Goal: Task Accomplishment & Management: Use online tool/utility

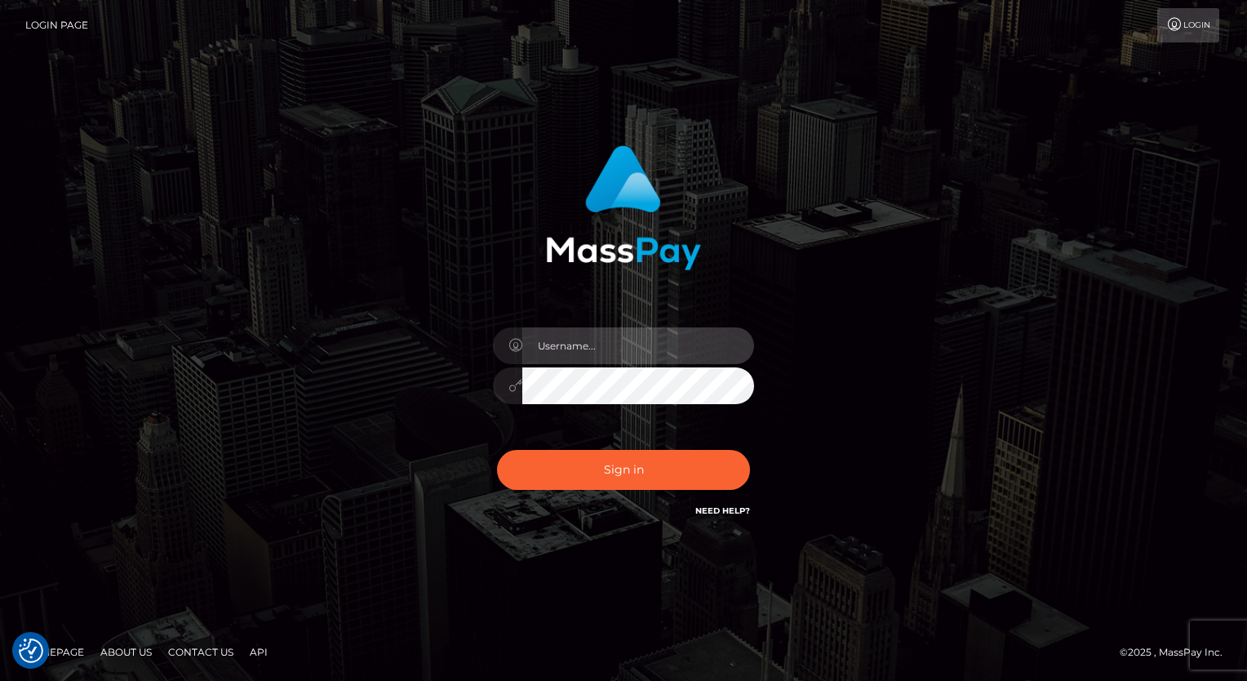
click at [547, 353] on input "text" at bounding box center [638, 345] width 232 height 37
type input "Arlene.luminaryplay"
click at [497, 450] on button "Sign in" at bounding box center [623, 470] width 253 height 40
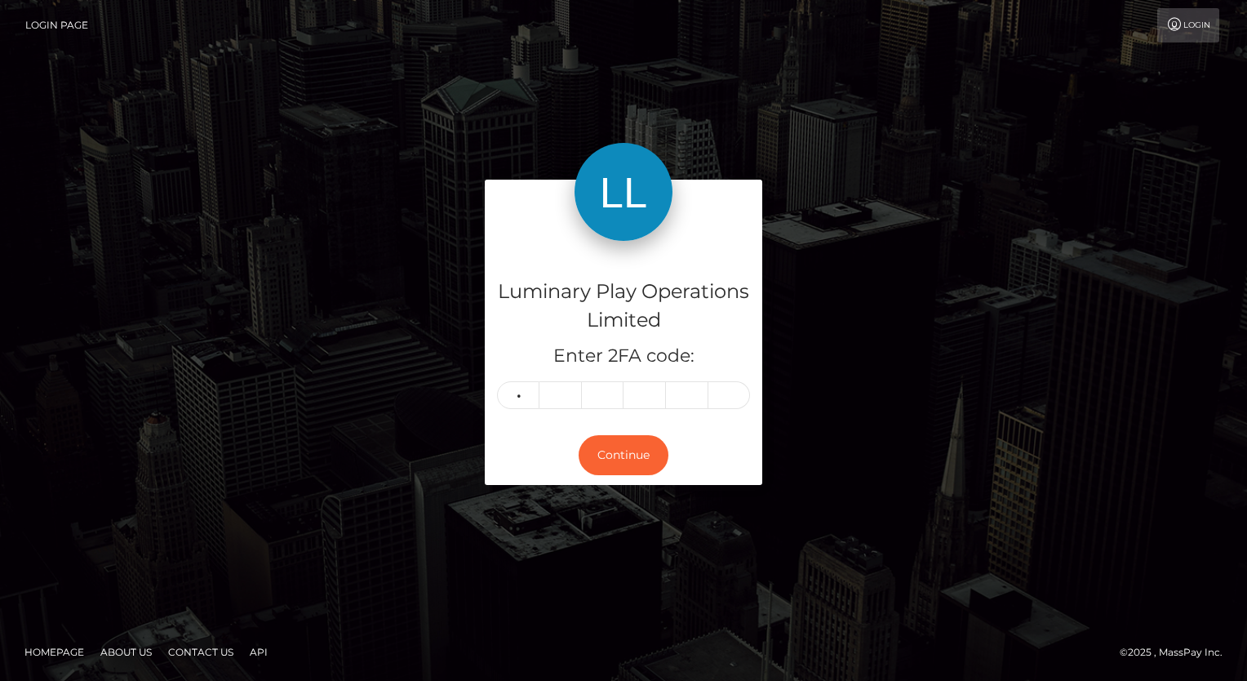
type input "6"
type input "2"
type input "1"
type input "2"
type input "5"
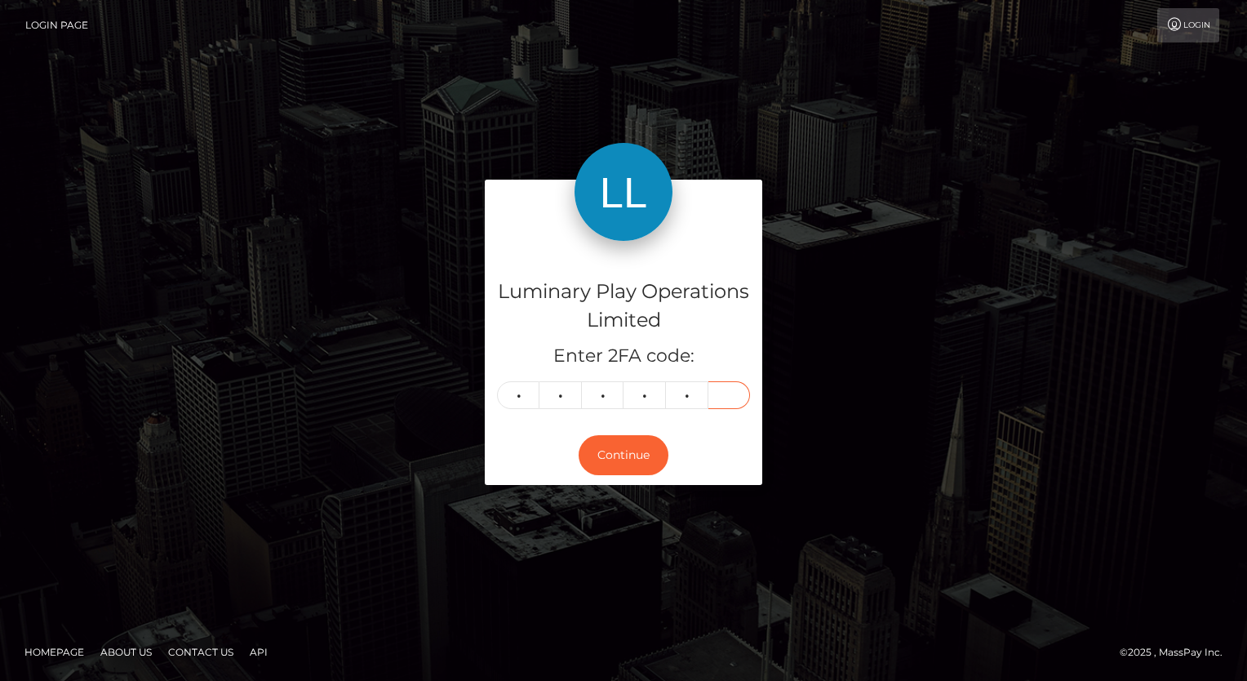
type input "0"
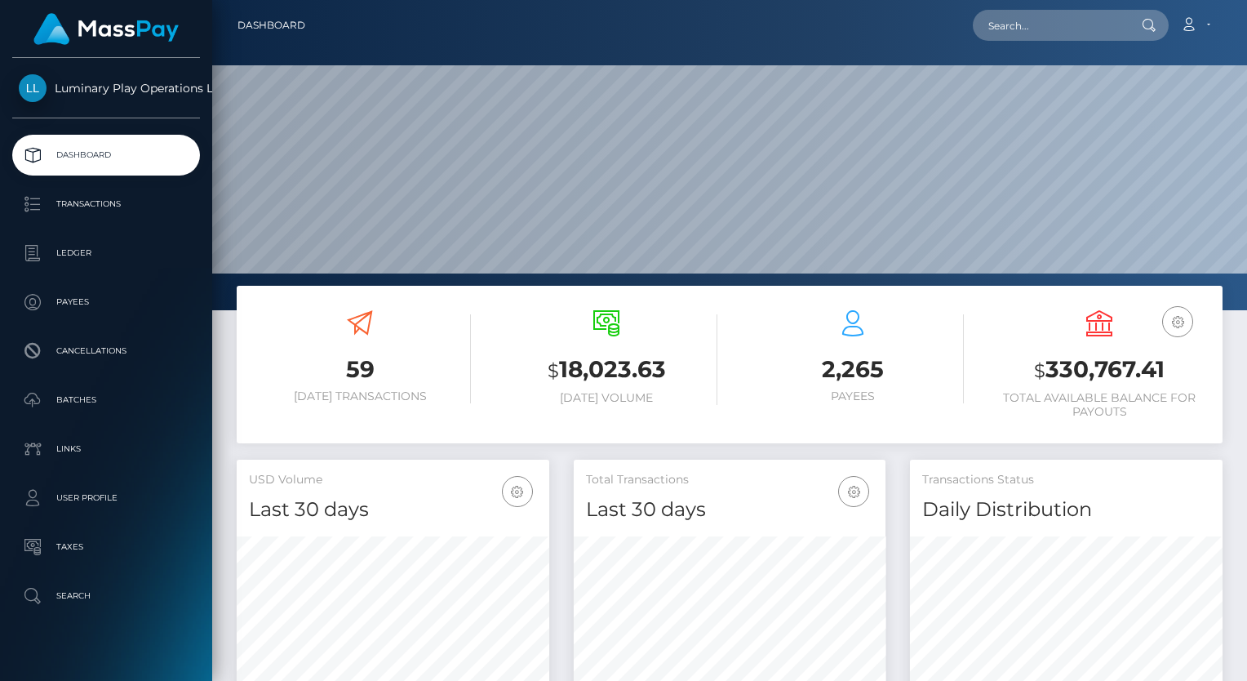
scroll to position [289, 313]
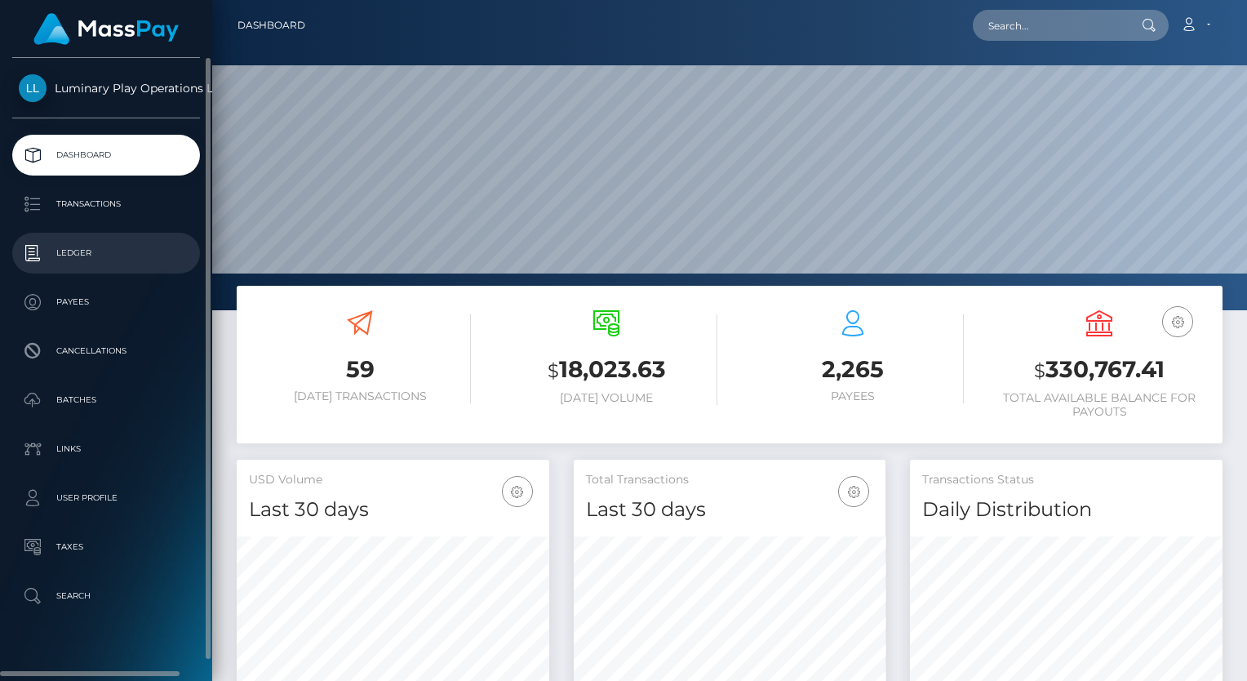
click at [79, 253] on p "Ledger" at bounding box center [106, 253] width 175 height 24
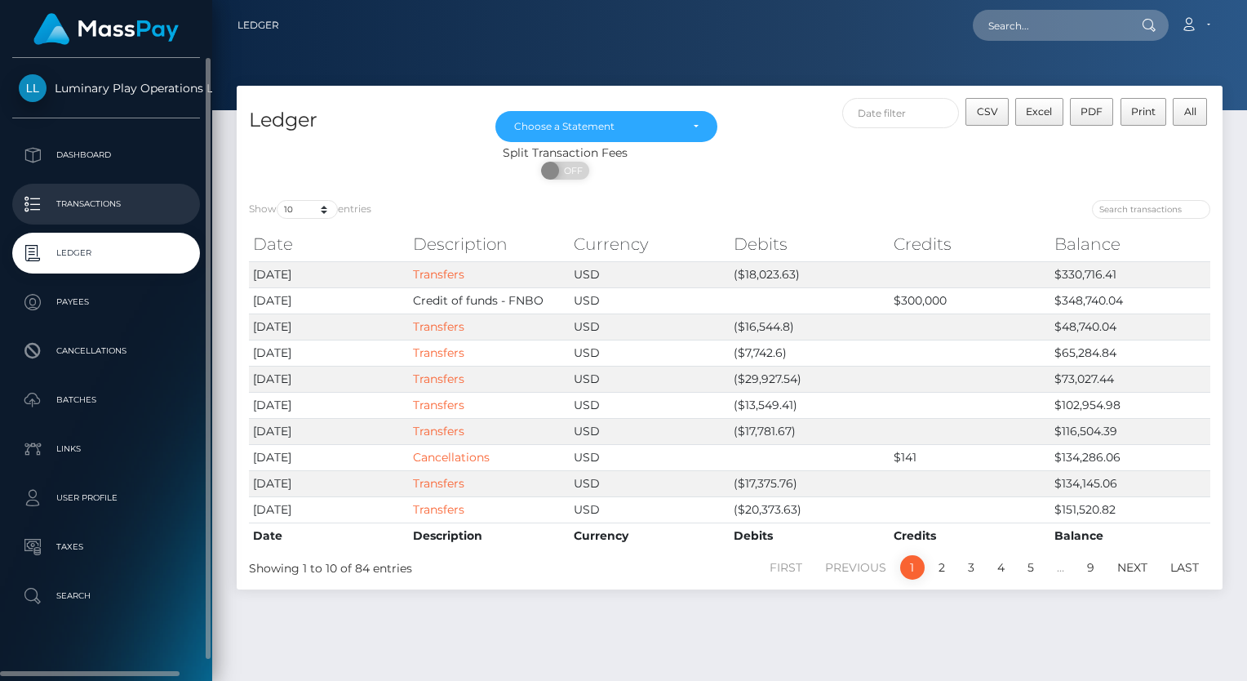
click at [77, 202] on p "Transactions" at bounding box center [106, 204] width 175 height 24
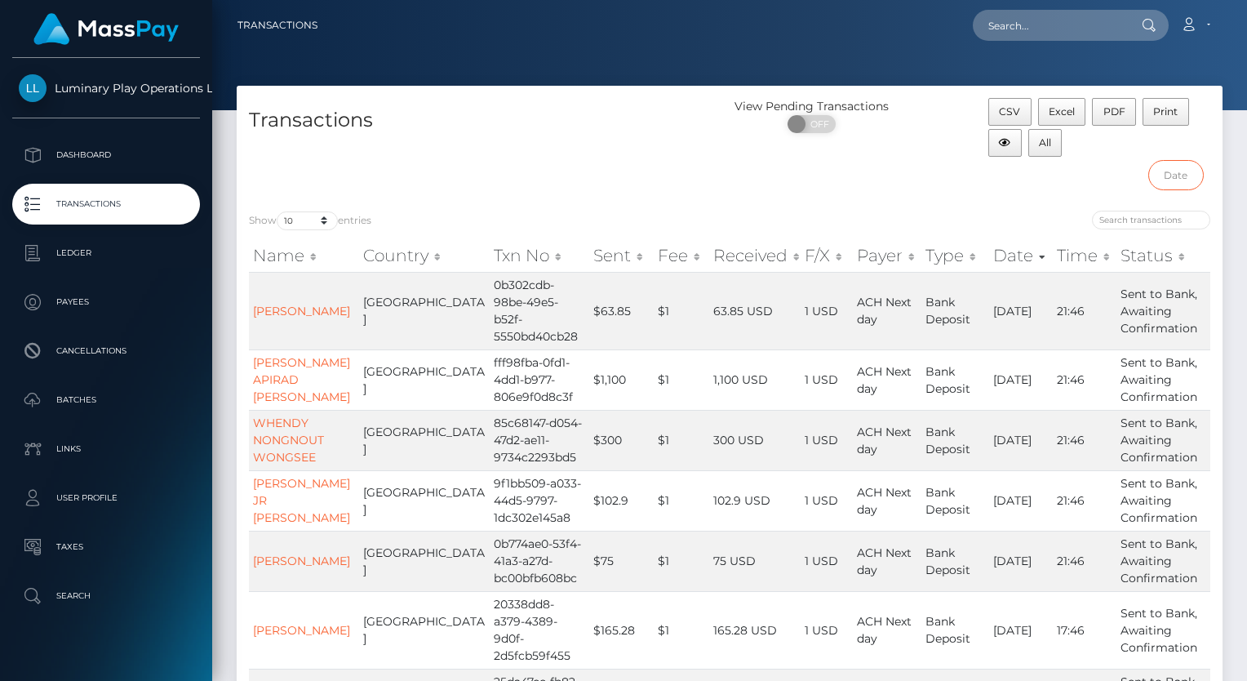
click at [1185, 171] on input "text" at bounding box center [1176, 175] width 56 height 30
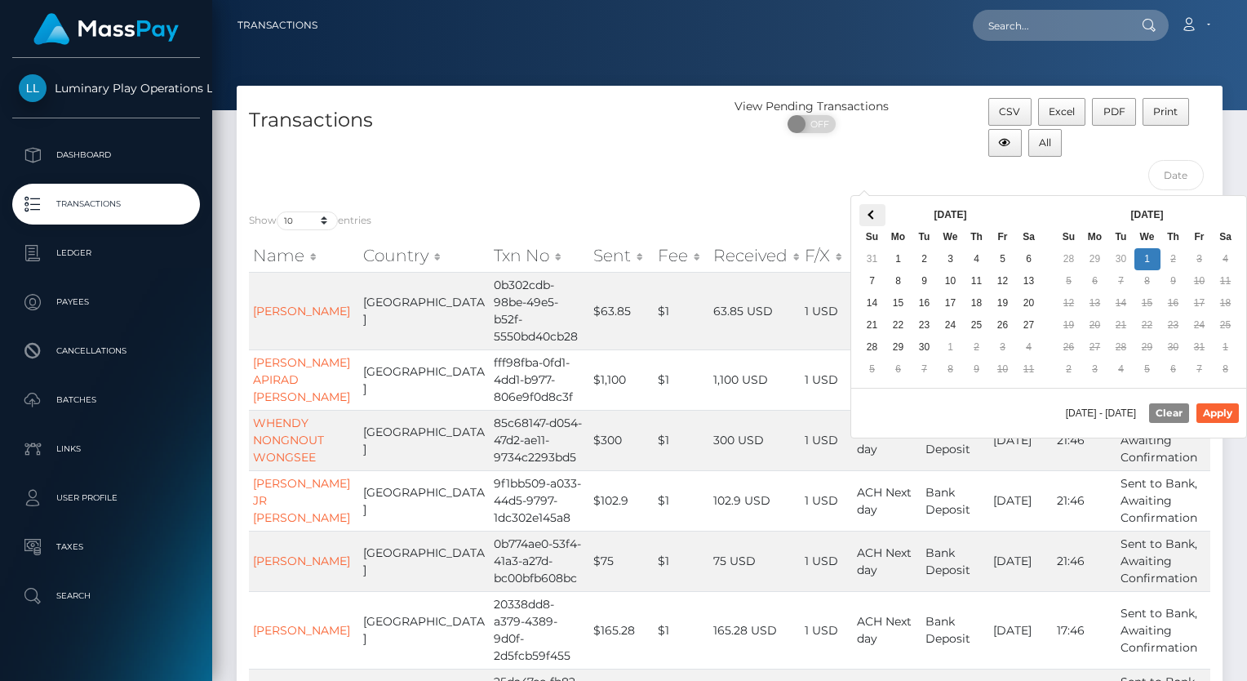
click at [869, 211] on th at bounding box center [873, 215] width 26 height 22
click at [1216, 410] on button "Apply" at bounding box center [1218, 413] width 42 height 20
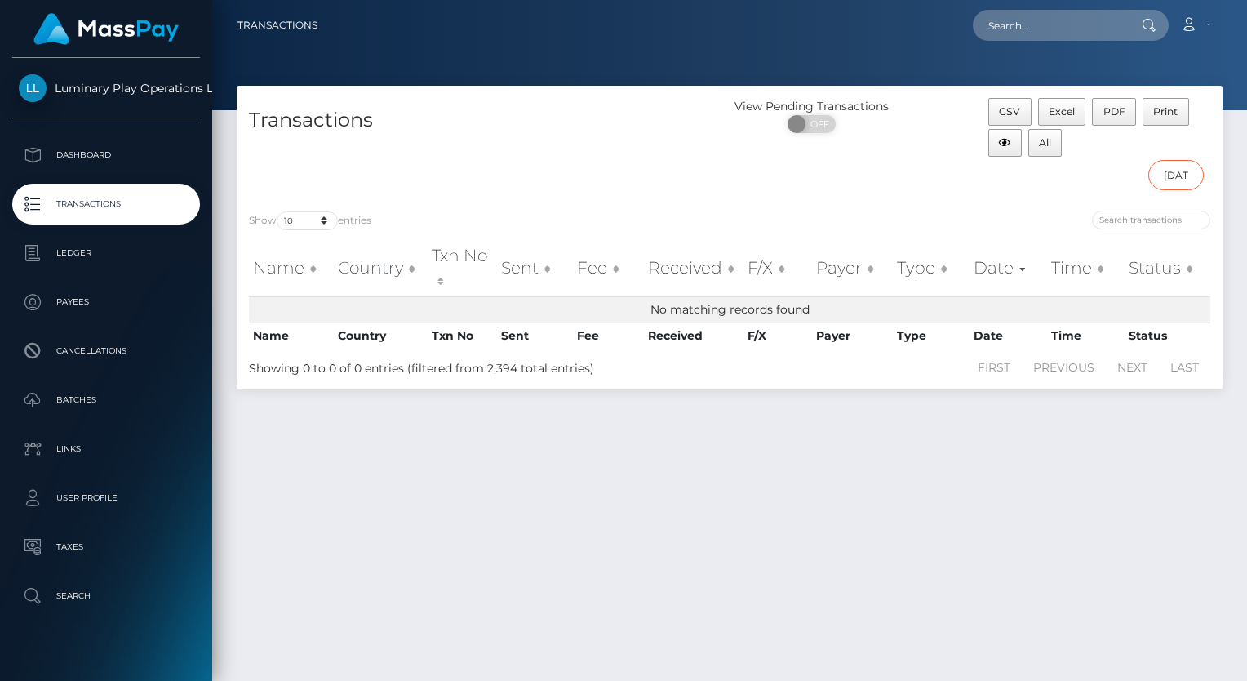
click at [1175, 174] on input "10/01/2025 - 10/01/2025" at bounding box center [1176, 175] width 56 height 30
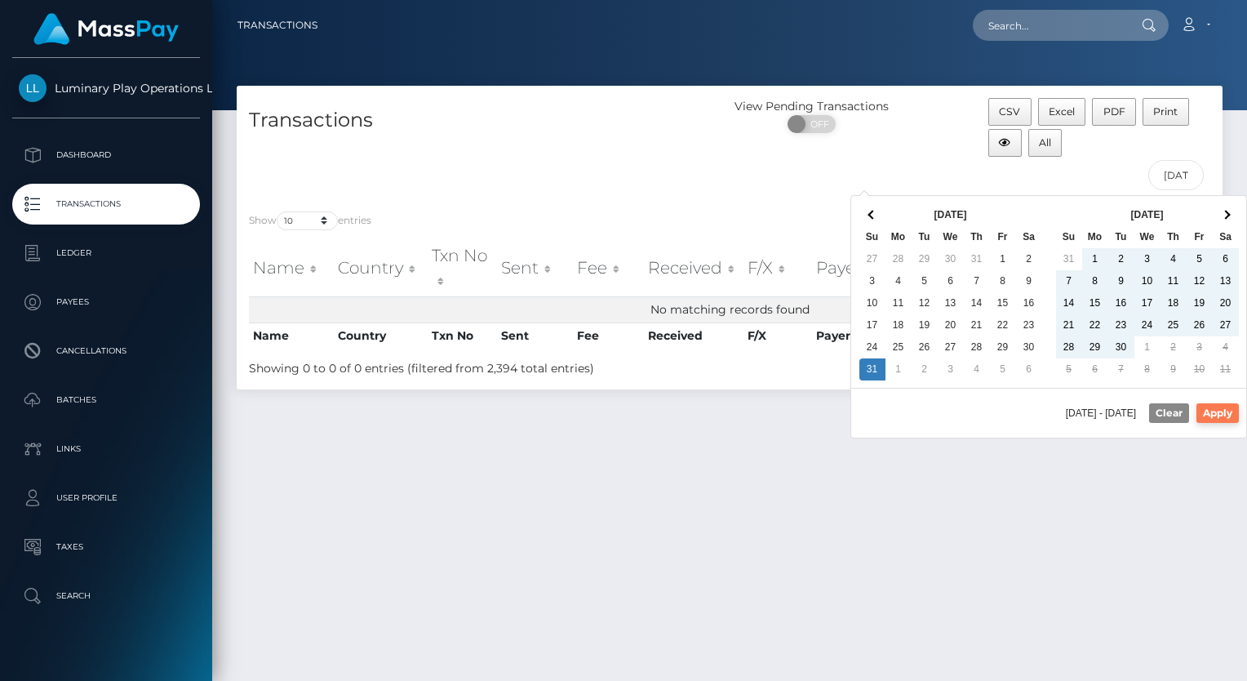
click at [1224, 408] on button "Apply" at bounding box center [1218, 413] width 42 height 20
type input "08/31/2025 - 10/01/2025"
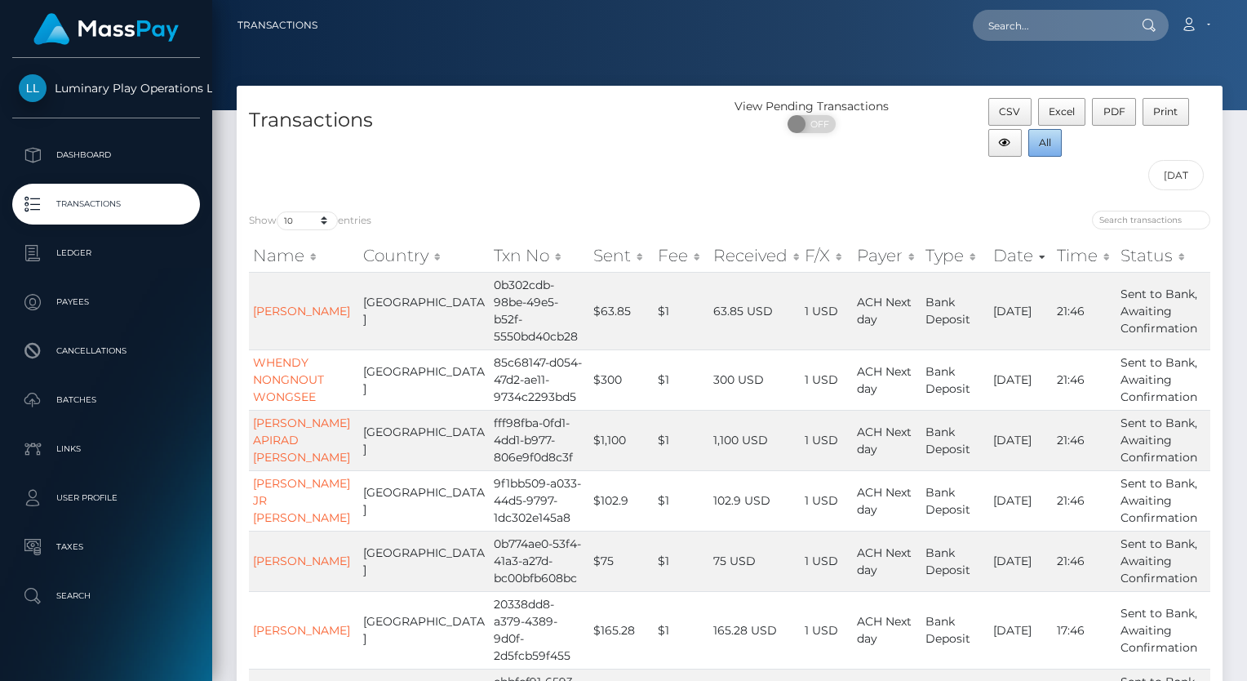
click at [1050, 137] on span "All" at bounding box center [1045, 142] width 12 height 12
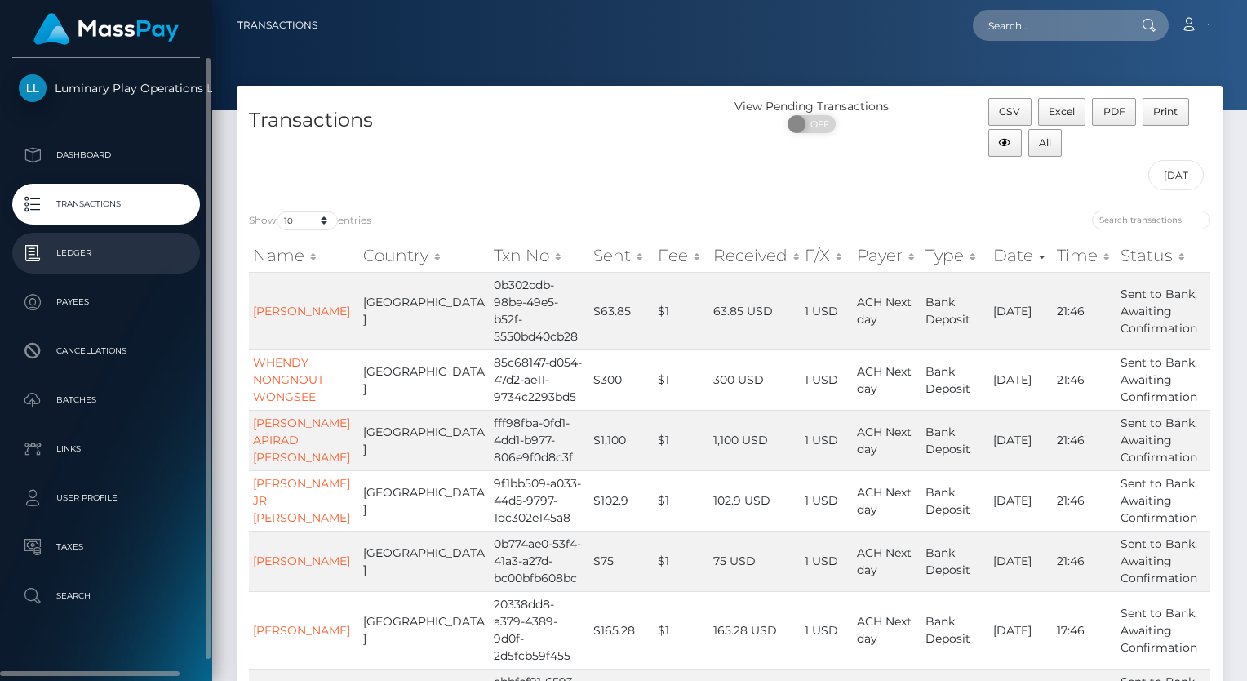
click at [56, 253] on p "Ledger" at bounding box center [106, 253] width 175 height 24
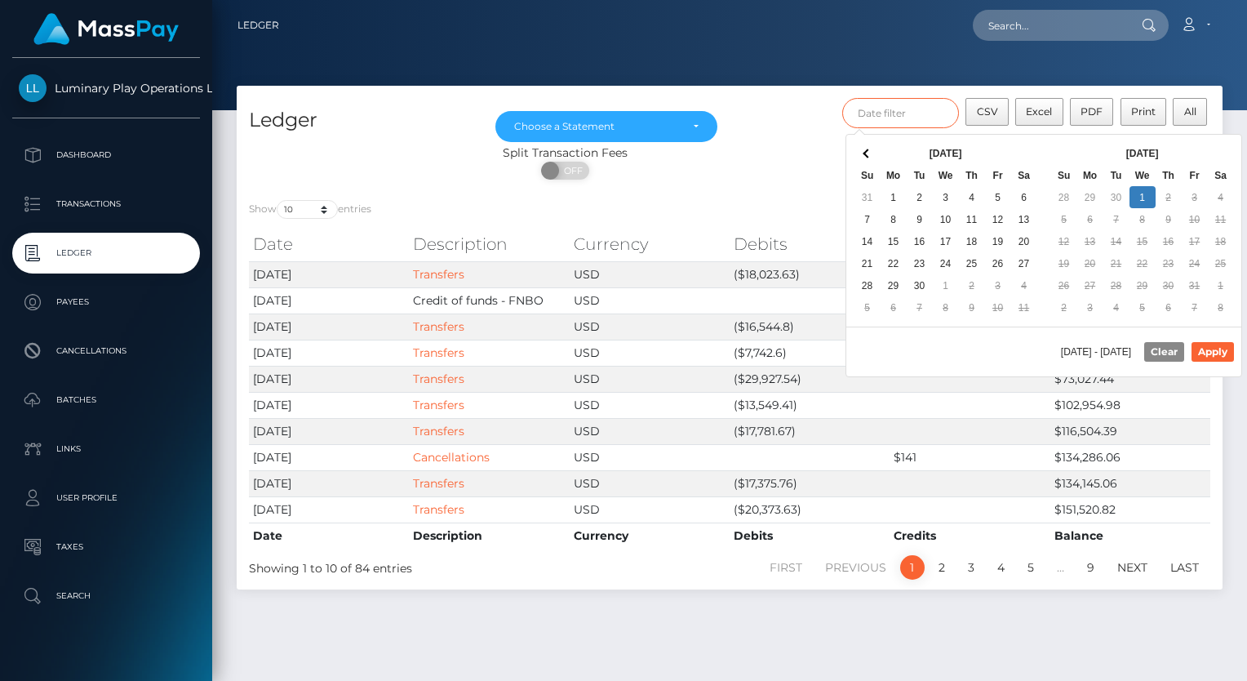
click at [908, 113] on input "text" at bounding box center [901, 113] width 118 height 30
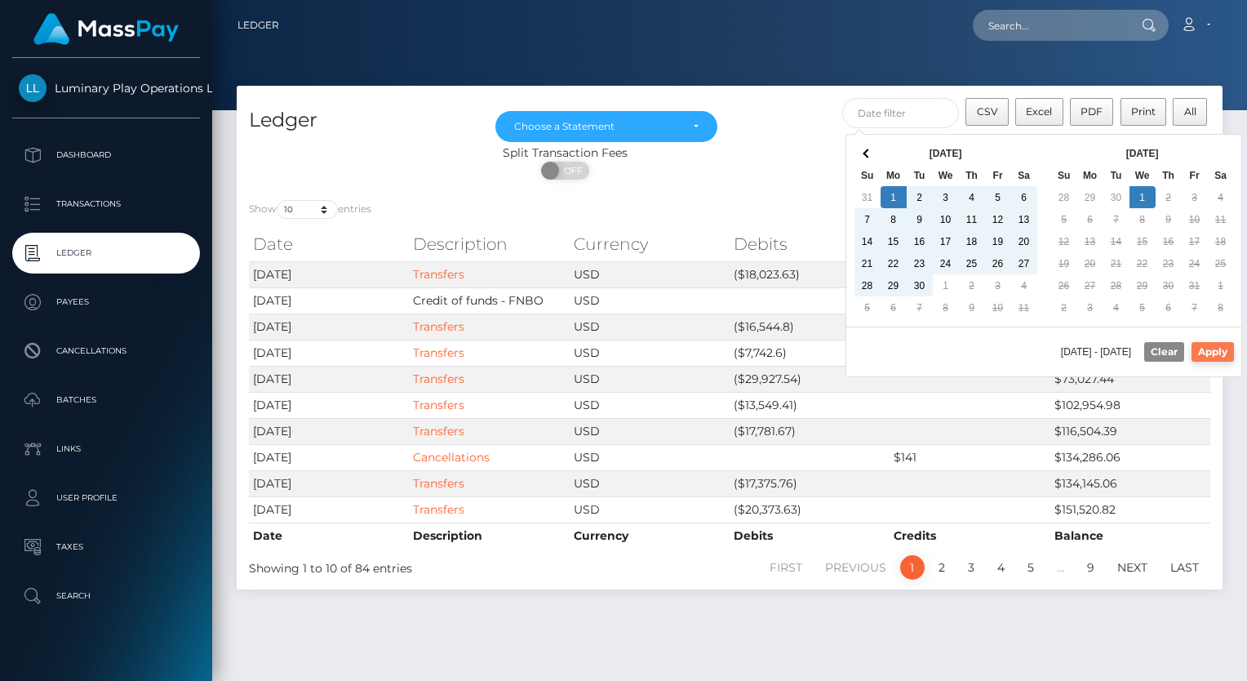
click at [1214, 348] on button "Apply" at bounding box center [1213, 352] width 42 height 20
type input "09/01/2025 - 10/01/2025"
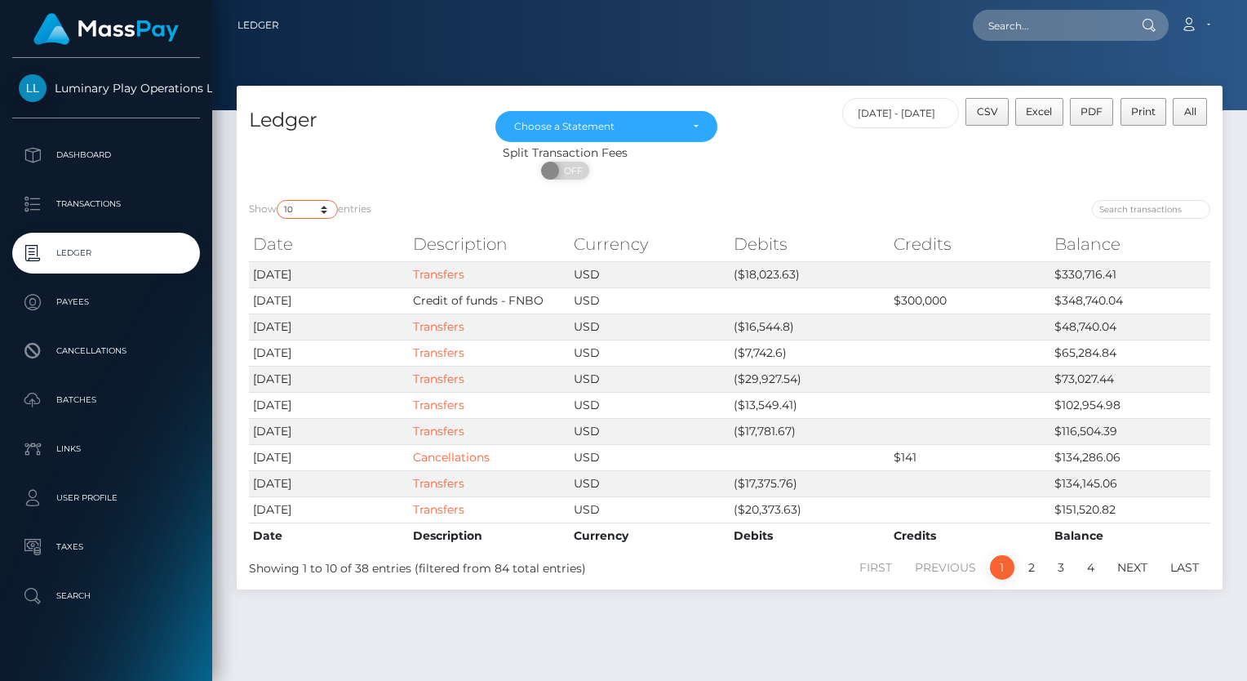
click at [297, 209] on select "10 25 50 100 250" at bounding box center [307, 209] width 61 height 19
select select "100"
click at [278, 201] on select "10 25 50 100 250" at bounding box center [307, 209] width 61 height 19
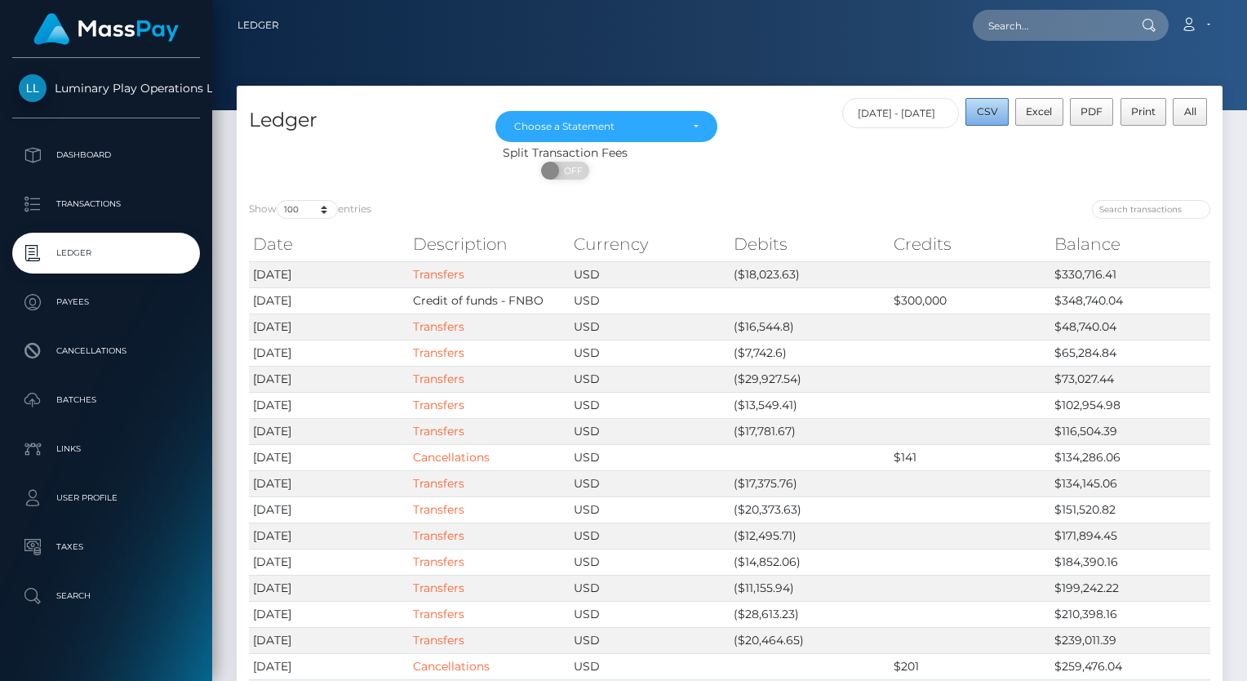
click at [994, 112] on span "CSV" at bounding box center [987, 111] width 21 height 12
click at [642, 127] on div "Choose a Statement" at bounding box center [597, 126] width 166 height 13
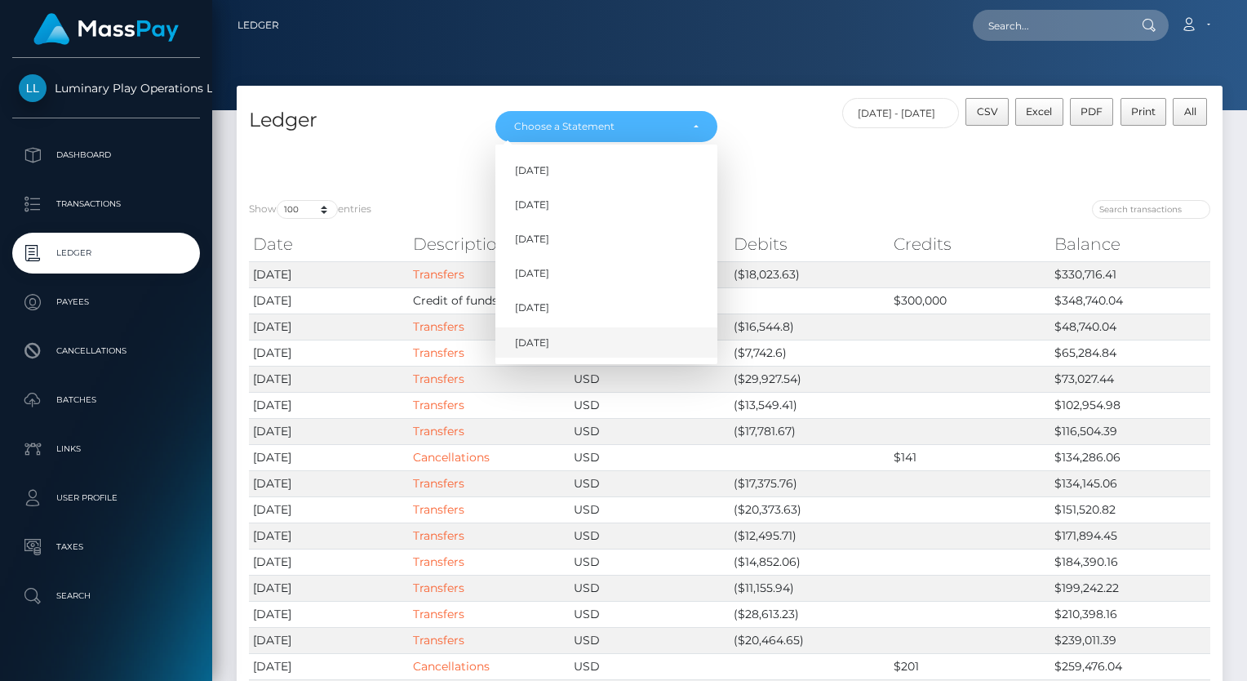
click at [544, 344] on span "Oct 2025" at bounding box center [532, 342] width 34 height 15
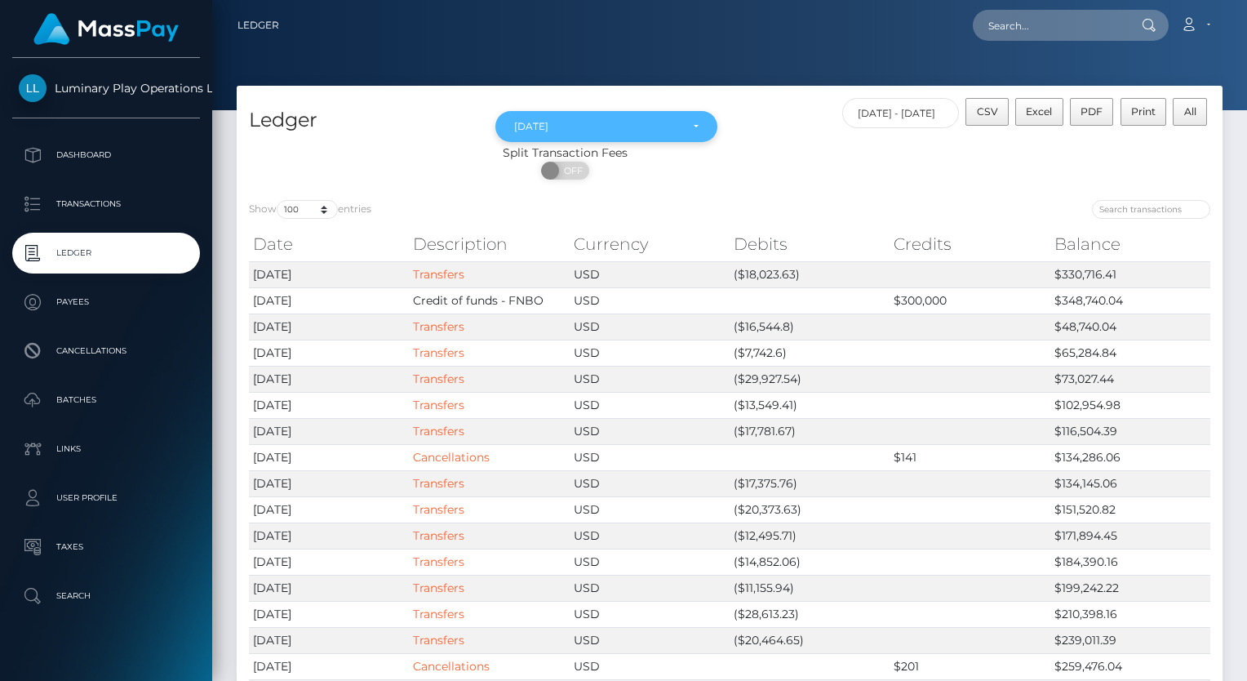
click at [699, 125] on div "Oct 2025" at bounding box center [606, 126] width 222 height 31
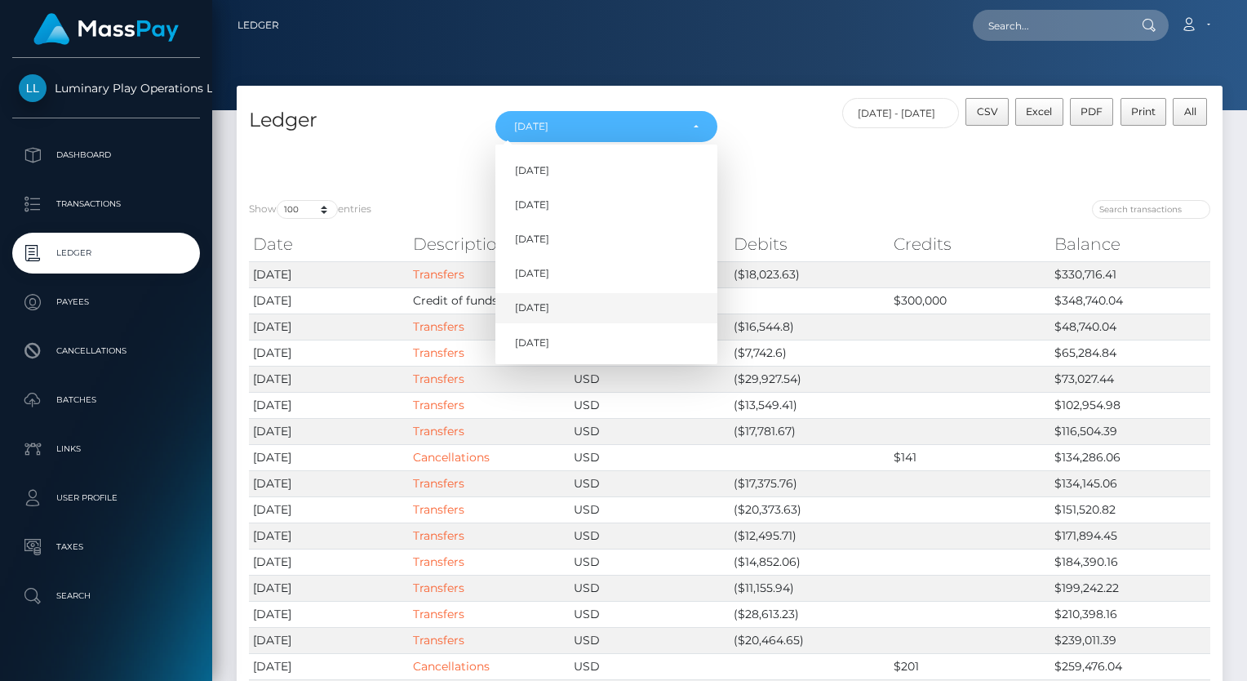
click at [547, 304] on span "Sep 2025" at bounding box center [532, 308] width 34 height 15
select select "Sep 2025"
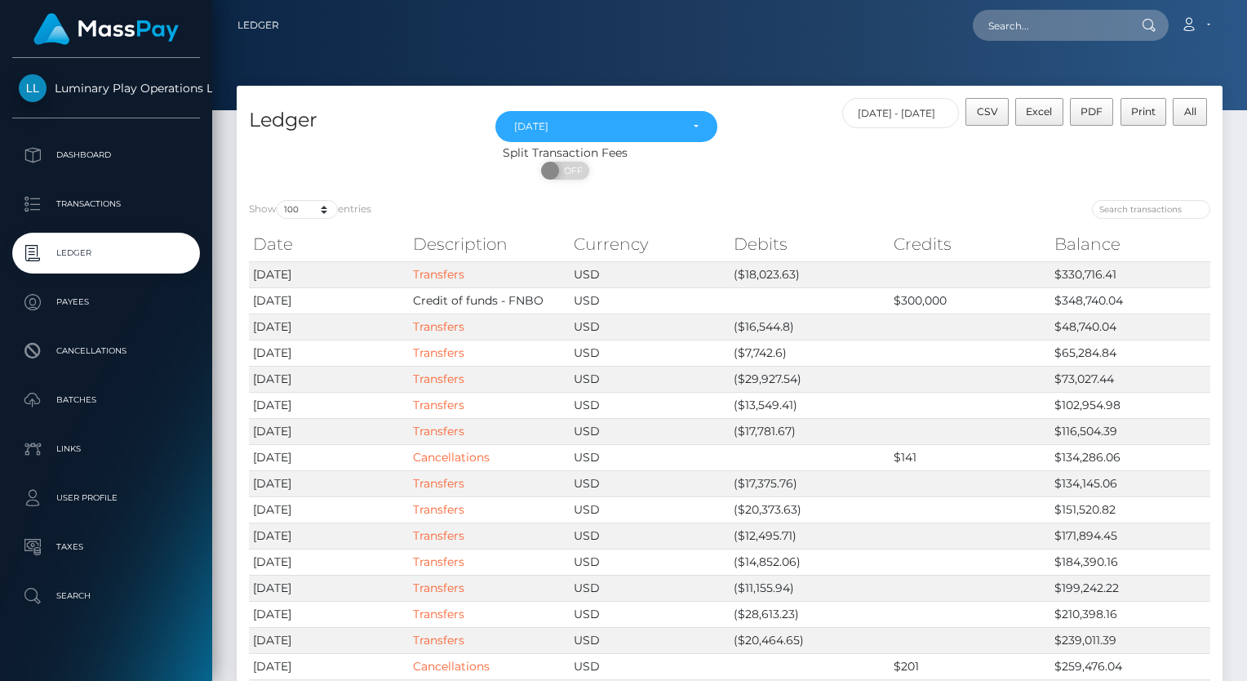
click at [789, 150] on div "Split Transaction Fees" at bounding box center [565, 152] width 657 height 17
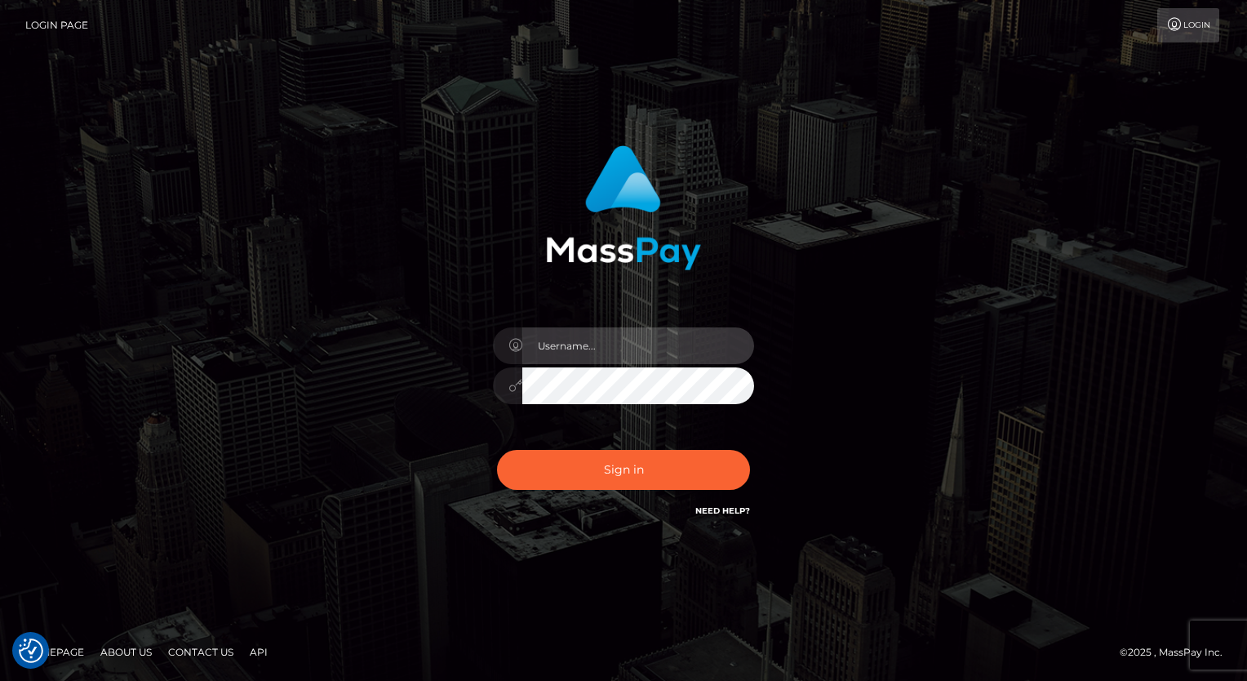
click at [591, 342] on input "text" at bounding box center [638, 345] width 232 height 37
type input "[PERSON_NAME].luminaryplay"
click at [497, 450] on button "Sign in" at bounding box center [623, 470] width 253 height 40
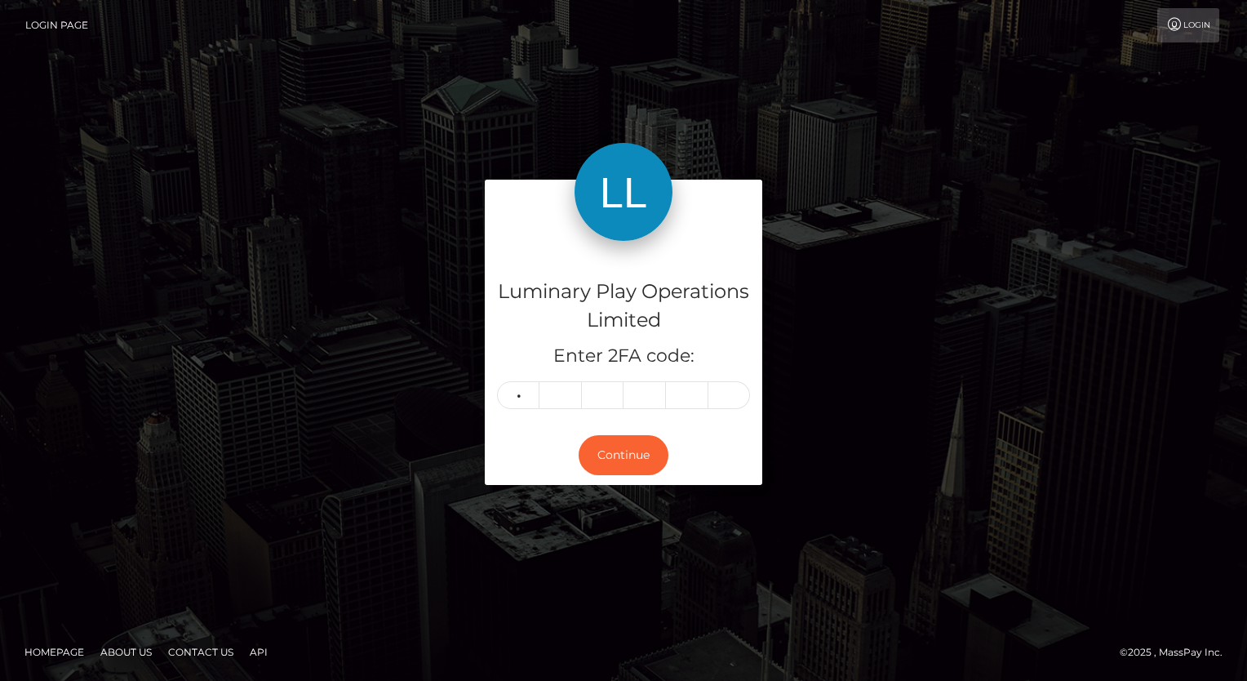
type input "4"
type input "2"
type input "9"
type input "2"
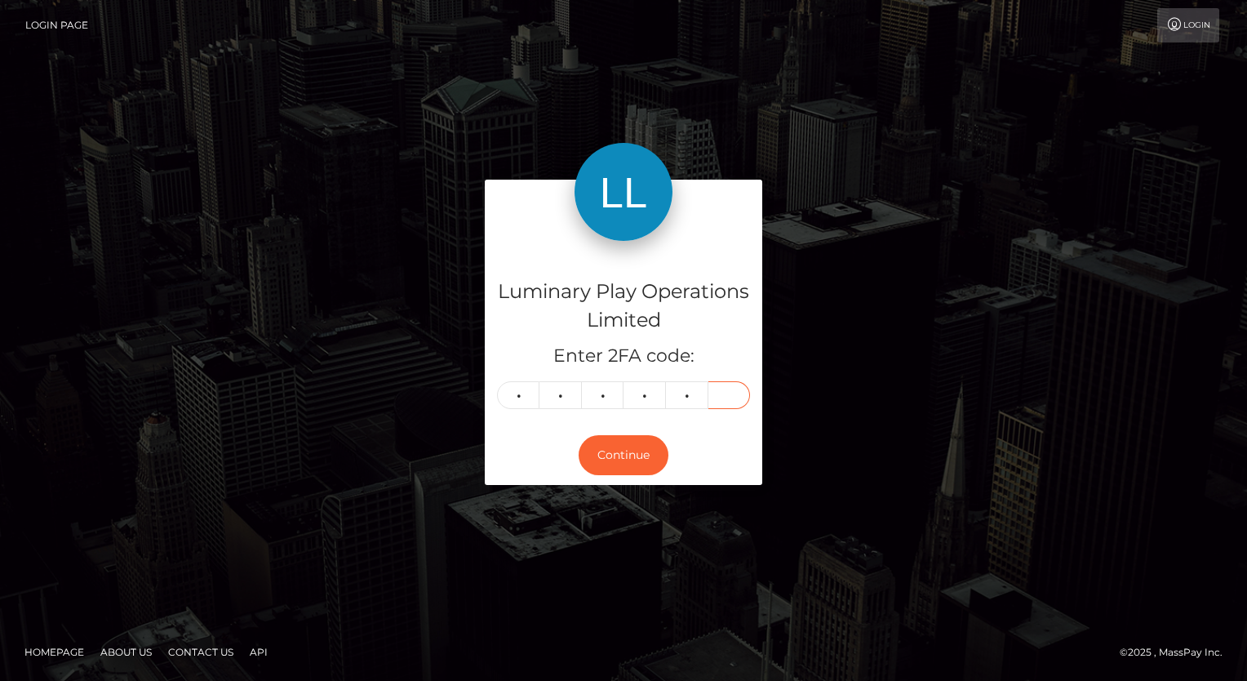
type input "6"
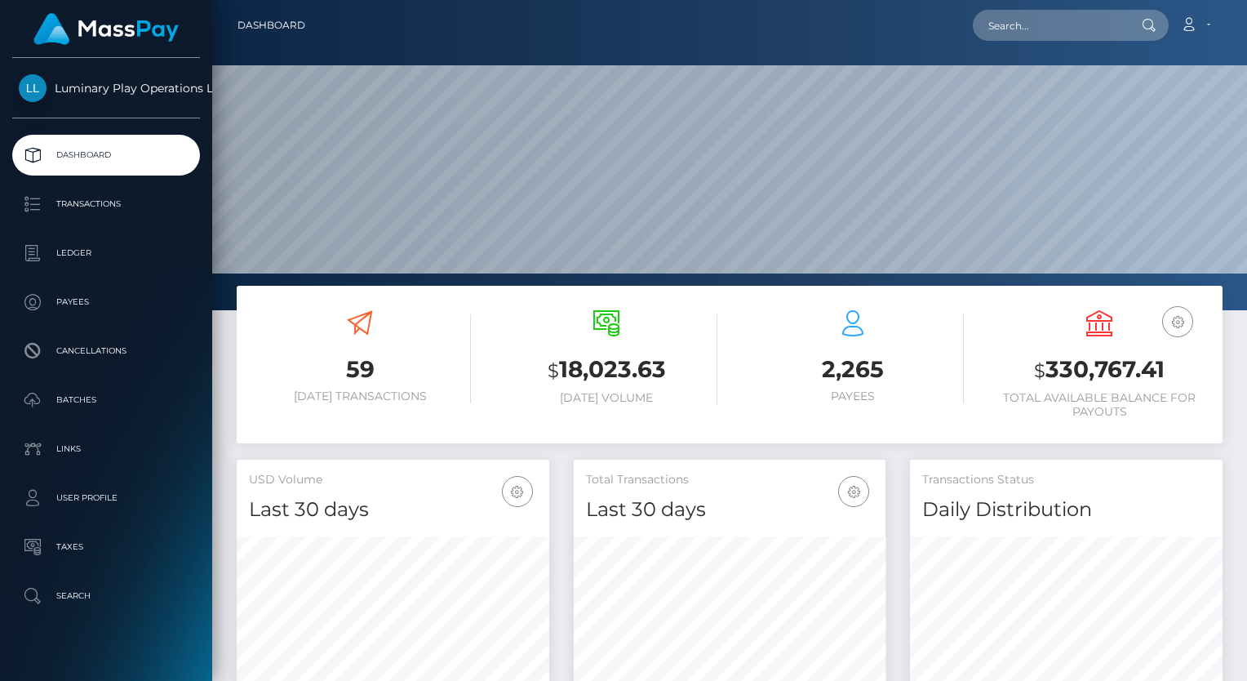
scroll to position [289, 313]
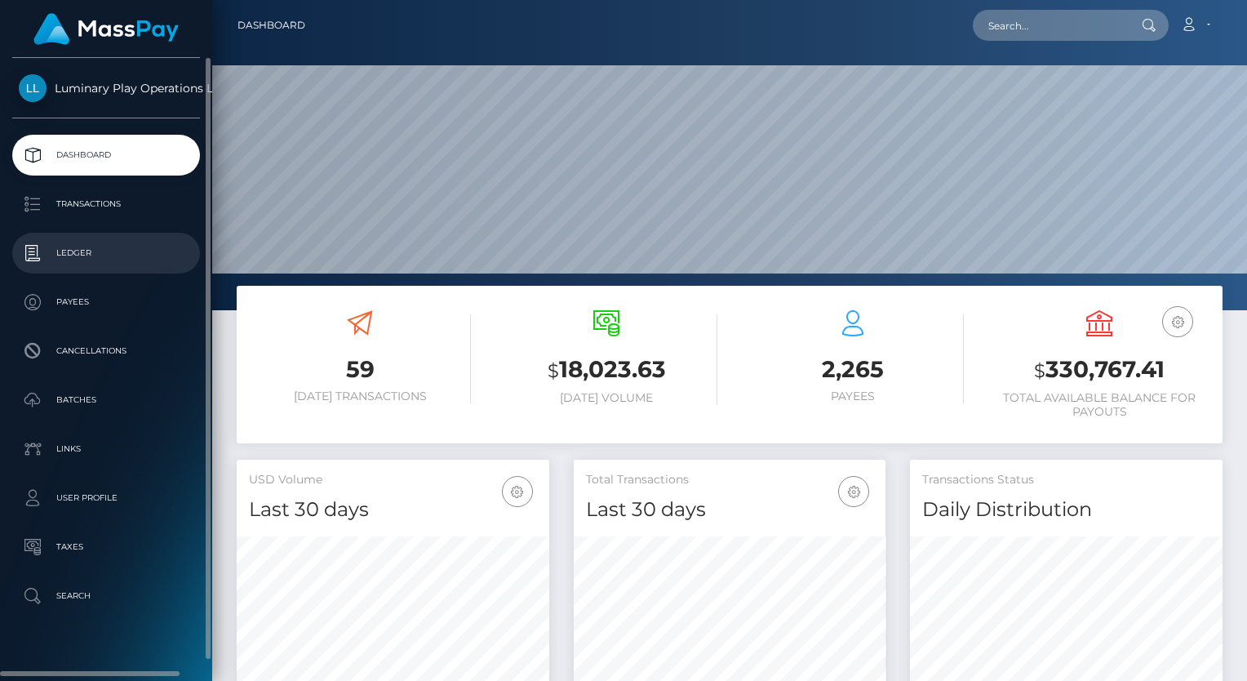
click at [62, 254] on p "Ledger" at bounding box center [106, 253] width 175 height 24
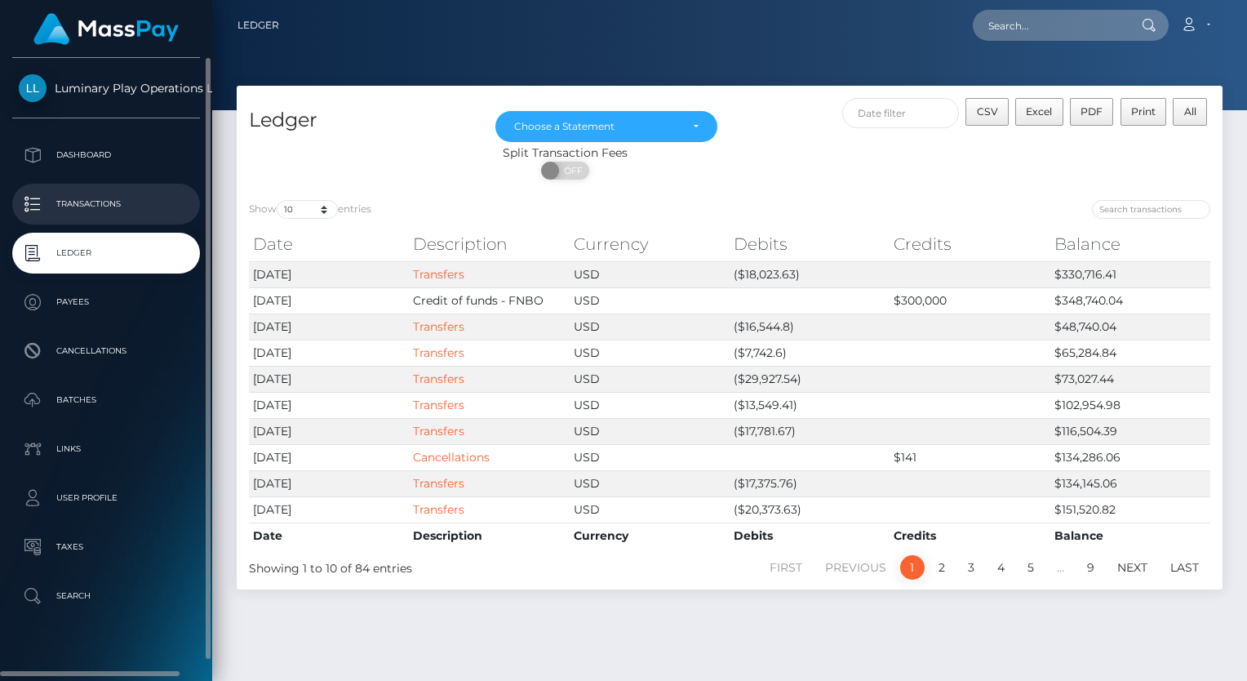
click at [68, 196] on p "Transactions" at bounding box center [106, 204] width 175 height 24
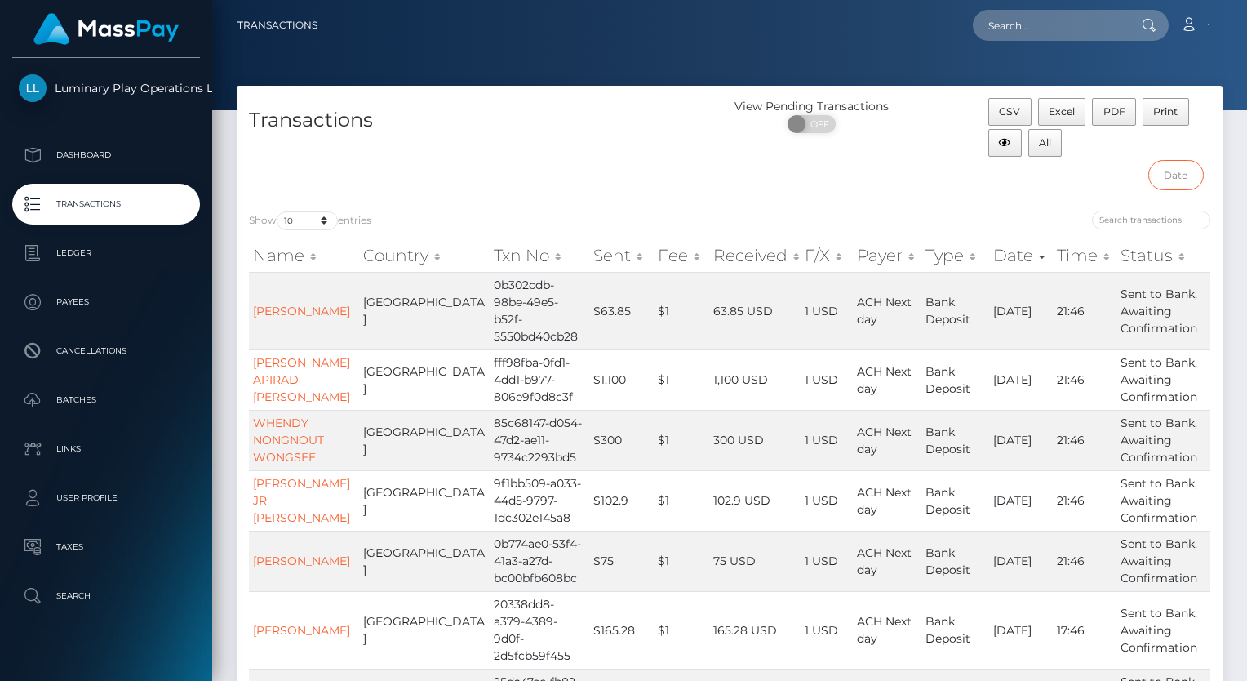
click at [1175, 180] on input "text" at bounding box center [1176, 175] width 56 height 30
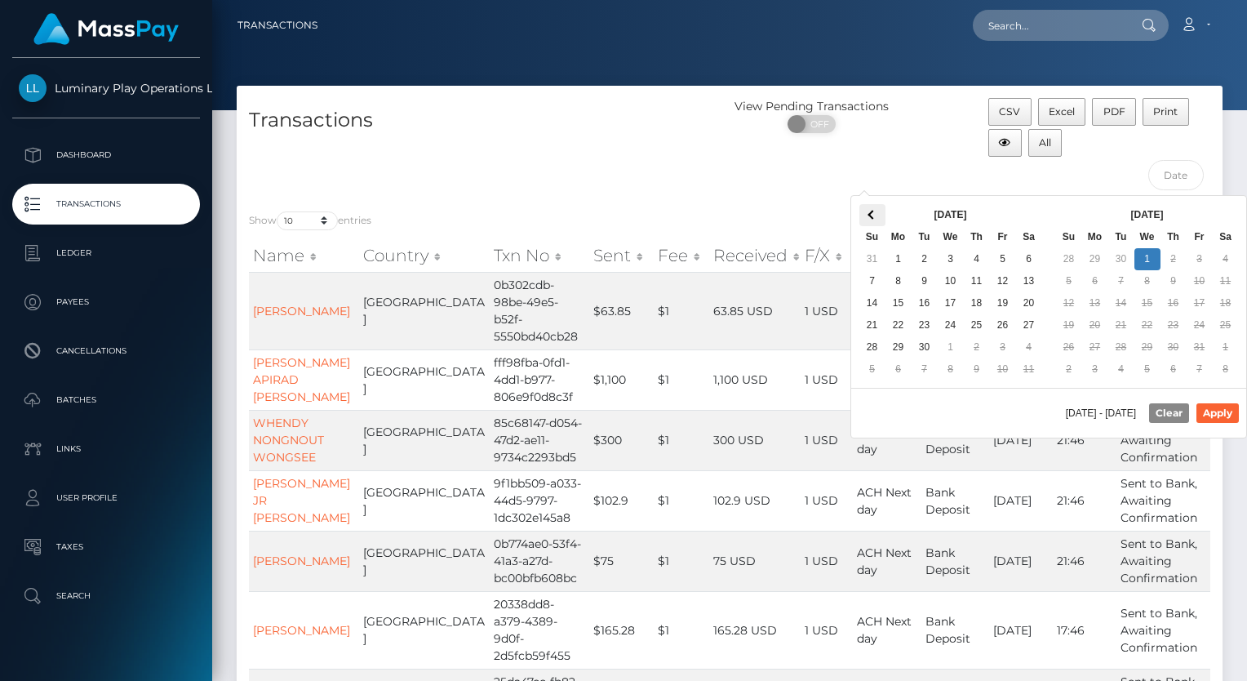
click at [864, 207] on th at bounding box center [873, 215] width 26 height 22
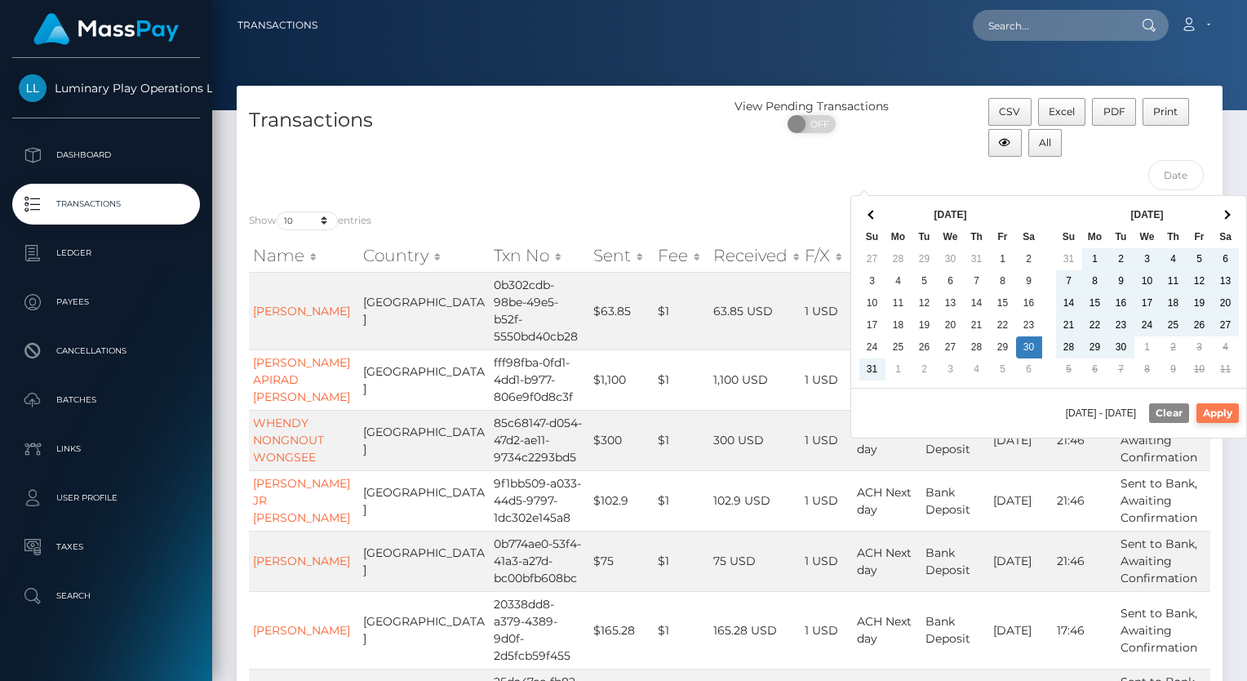
click at [1226, 413] on button "Apply" at bounding box center [1218, 413] width 42 height 20
type input "08/30/2025 - 10/01/2025"
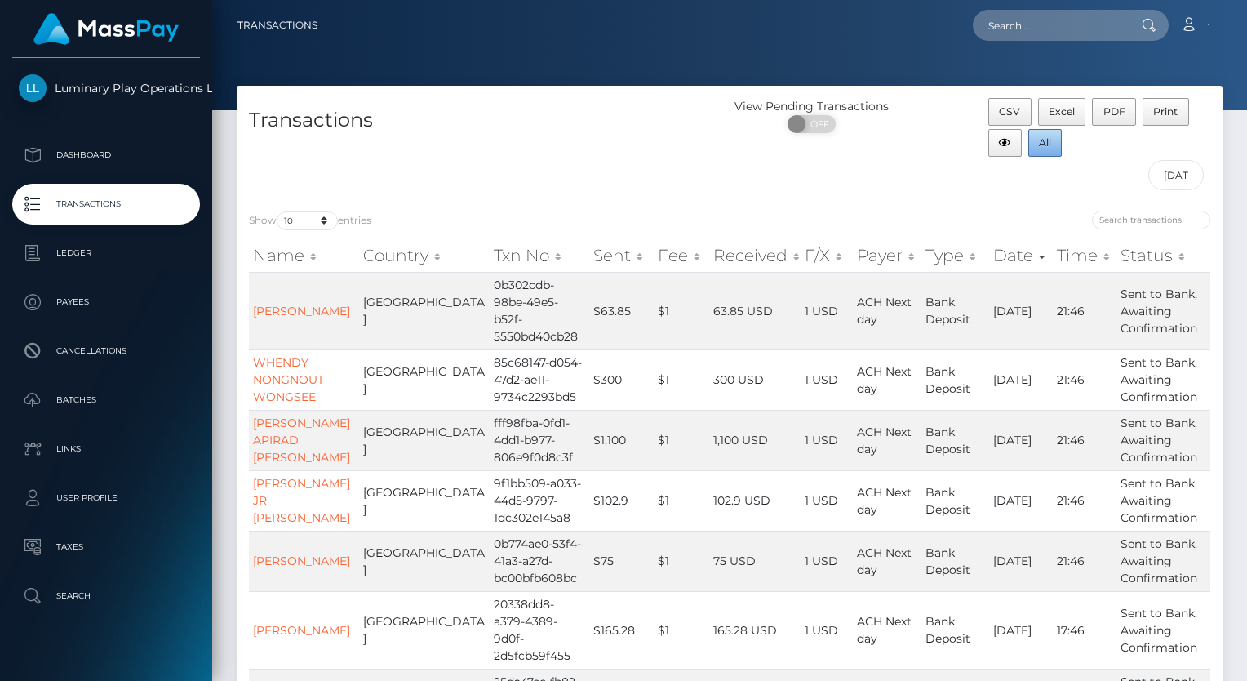
click at [1042, 144] on span "All" at bounding box center [1045, 142] width 12 height 12
